Goal: Task Accomplishment & Management: Manage account settings

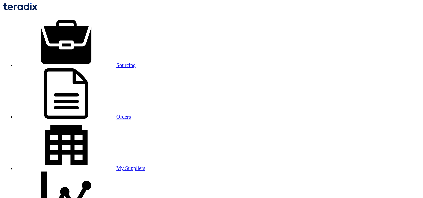
click at [124, 114] on link "Orders" at bounding box center [73, 117] width 115 height 6
click at [91, 63] on link "Sourcing" at bounding box center [76, 66] width 120 height 6
click at [131, 114] on link "Orders" at bounding box center [73, 117] width 115 height 6
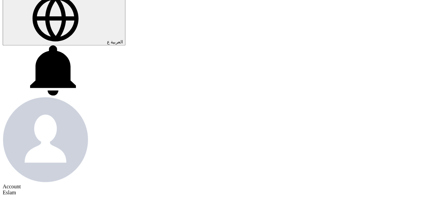
scroll to position [234, 0]
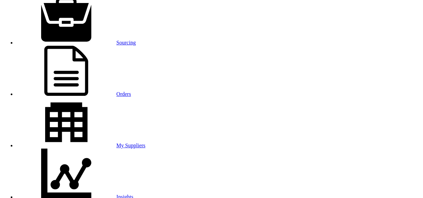
scroll to position [33, 0]
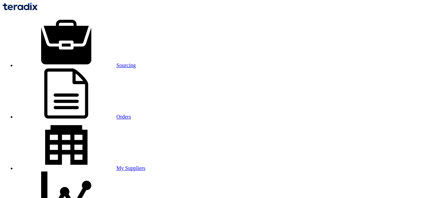
click at [92, 63] on link "Sourcing" at bounding box center [76, 66] width 120 height 6
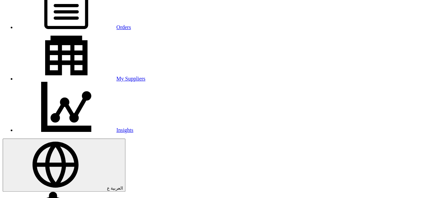
scroll to position [100, 0]
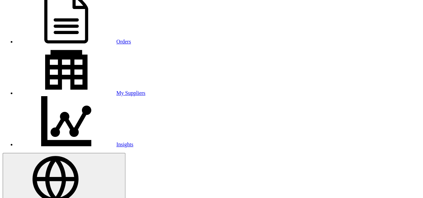
scroll to position [66, 0]
